Goal: Navigation & Orientation: Find specific page/section

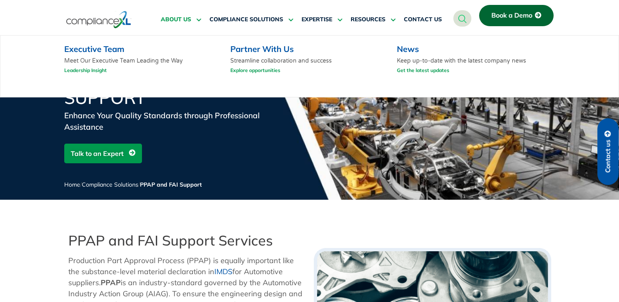
click at [188, 18] on span "ABOUT US" at bounding box center [176, 19] width 30 height 7
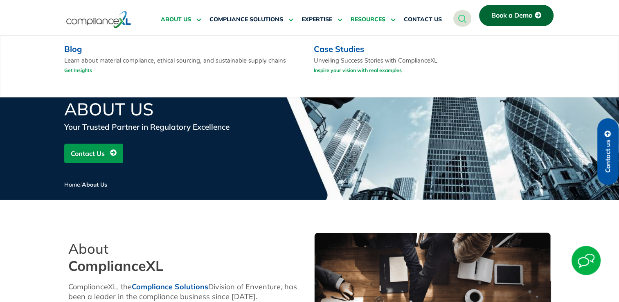
click at [391, 21] on icon at bounding box center [391, 19] width 7 height 6
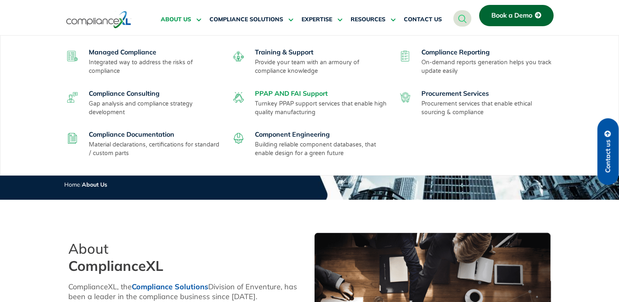
click at [293, 92] on link "PPAP AND FAI Support" at bounding box center [291, 93] width 73 height 8
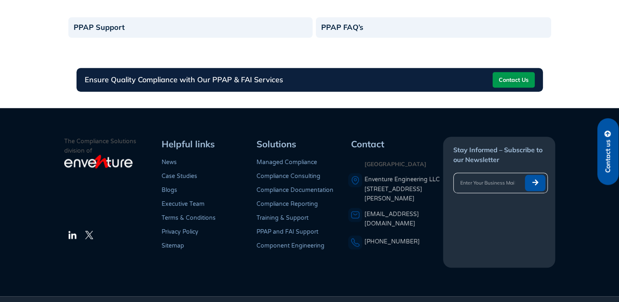
scroll to position [727, 0]
